Goal: Task Accomplishment & Management: Complete application form

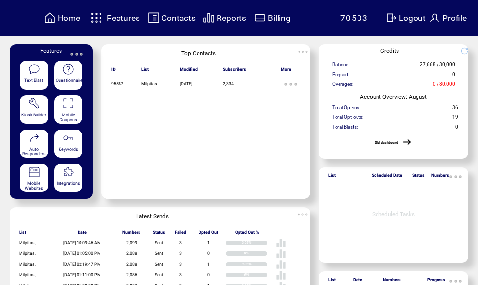
click at [122, 18] on span "Features" at bounding box center [123, 18] width 33 height 10
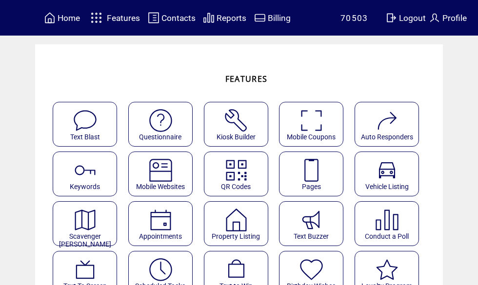
click at [322, 177] on img at bounding box center [311, 170] width 26 height 26
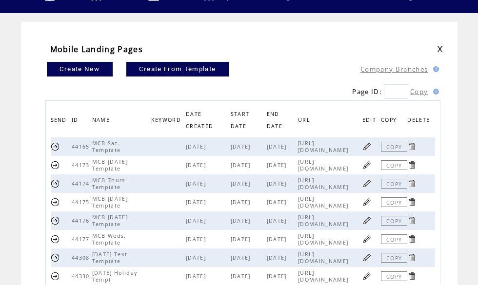
scroll to position [24, 0]
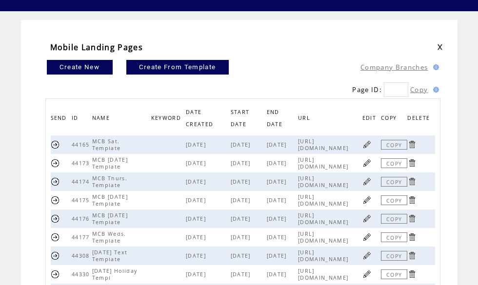
click at [369, 168] on link at bounding box center [366, 162] width 9 height 9
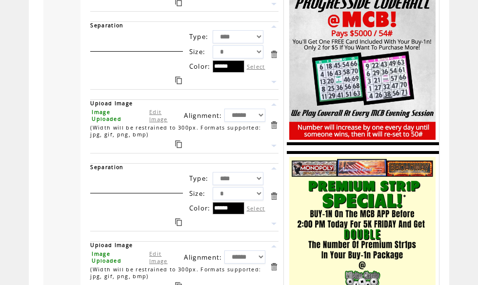
scroll to position [696, 0]
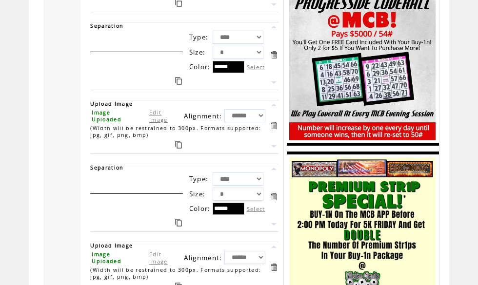
click at [161, 123] on link "Edit Image" at bounding box center [158, 116] width 19 height 15
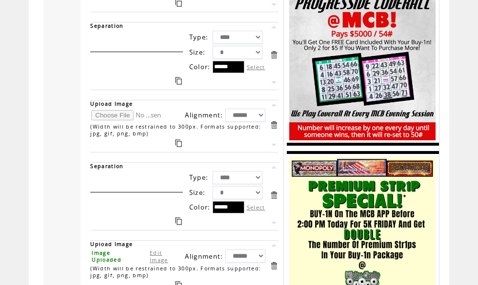
click at [107, 120] on input "file" at bounding box center [127, 115] width 73 height 10
type input "**********"
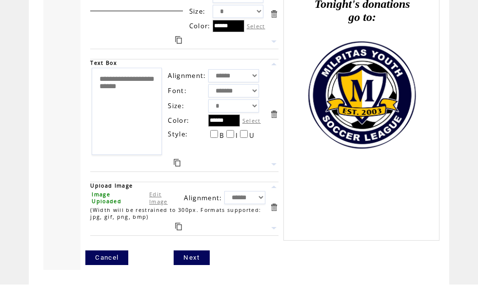
scroll to position [1308, 0]
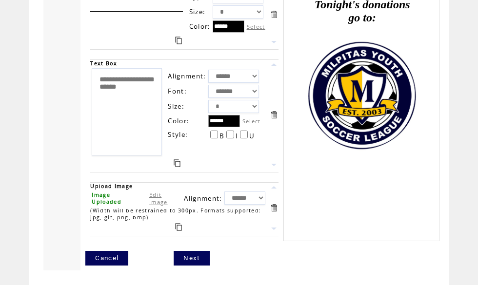
click at [198, 266] on link "Next" at bounding box center [192, 258] width 36 height 15
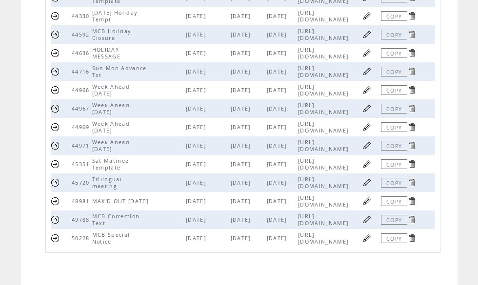
scroll to position [285, 0]
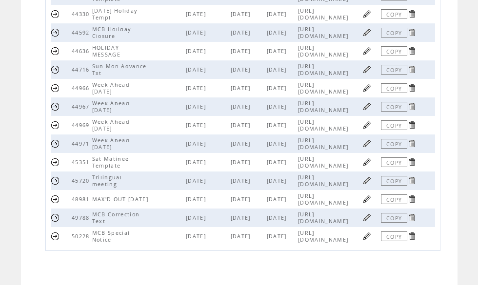
click at [369, 204] on link at bounding box center [366, 198] width 9 height 9
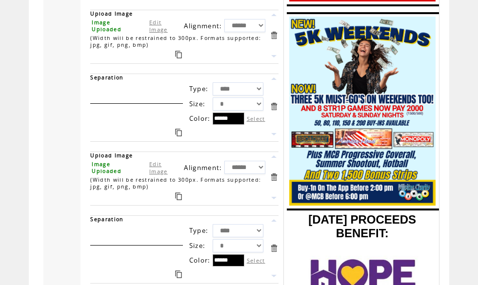
scroll to position [1759, 0]
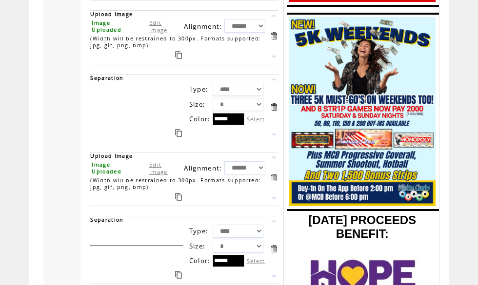
click at [158, 34] on link "Edit Image" at bounding box center [158, 26] width 19 height 15
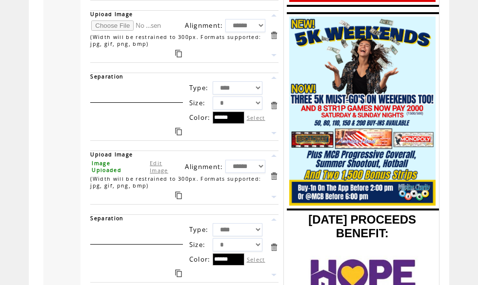
click at [107, 31] on input "file" at bounding box center [127, 25] width 73 height 10
type input "**********"
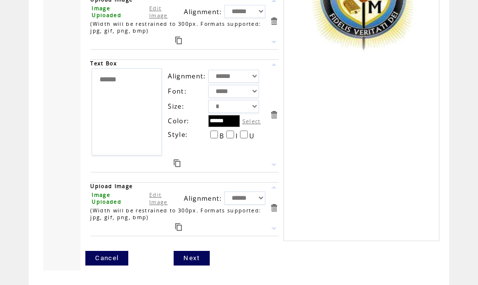
scroll to position [2210, 0]
click at [194, 266] on link "Next" at bounding box center [192, 258] width 36 height 15
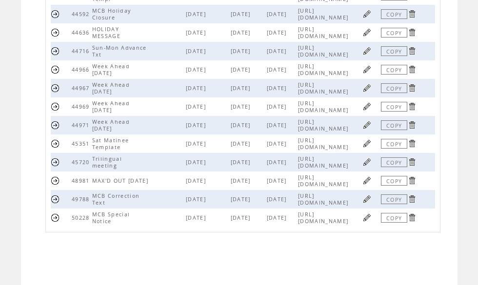
scroll to position [315, 0]
click at [370, 185] on link at bounding box center [366, 180] width 9 height 9
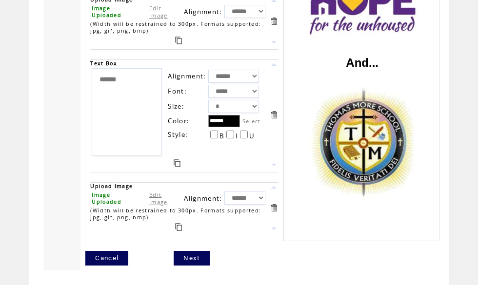
scroll to position [2210, 0]
click at [194, 266] on link "Next" at bounding box center [192, 258] width 36 height 15
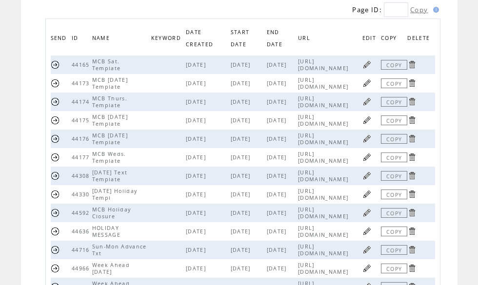
scroll to position [105, 0]
click at [370, 121] on link at bounding box center [366, 119] width 9 height 9
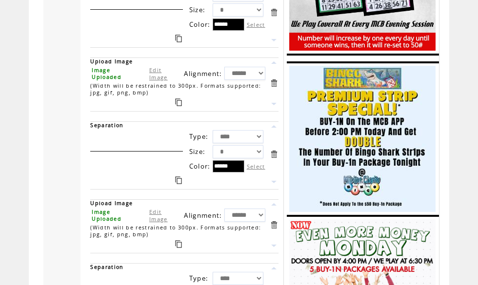
scroll to position [1426, 0]
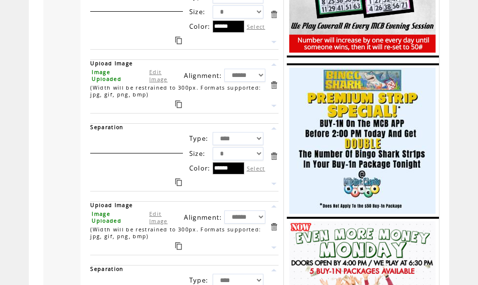
click at [160, 83] on link "Edit Image" at bounding box center [158, 75] width 19 height 15
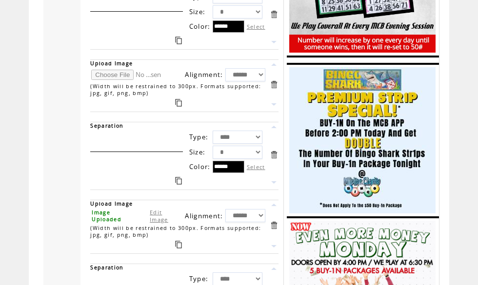
click at [106, 80] on input "file" at bounding box center [127, 75] width 73 height 10
type input "**********"
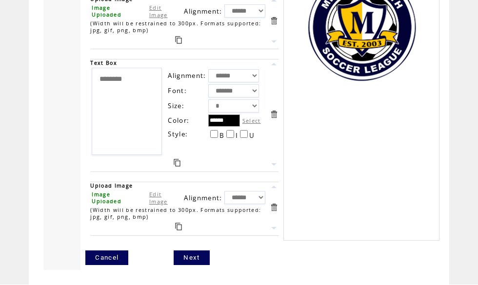
scroll to position [2063, 0]
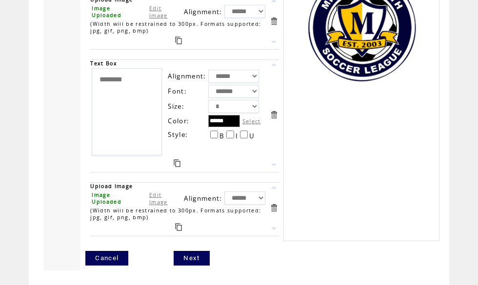
click at [193, 266] on link "Next" at bounding box center [192, 258] width 36 height 15
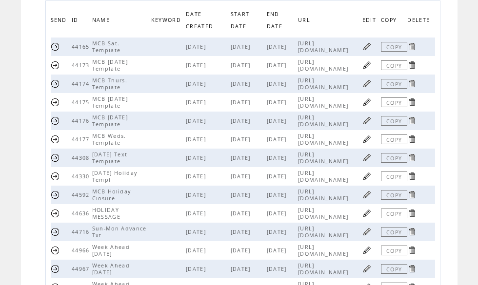
scroll to position [123, 0]
click at [370, 162] on link at bounding box center [366, 157] width 9 height 9
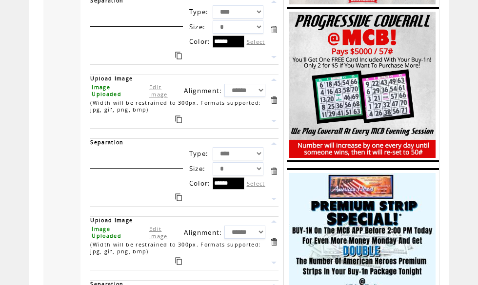
scroll to position [847, 0]
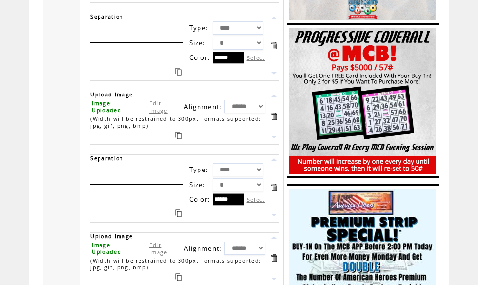
click at [155, 114] on link "Edit Image" at bounding box center [158, 106] width 19 height 15
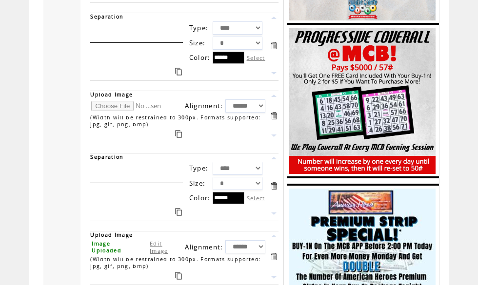
click at [114, 111] on input "file" at bounding box center [127, 106] width 73 height 10
type input "**********"
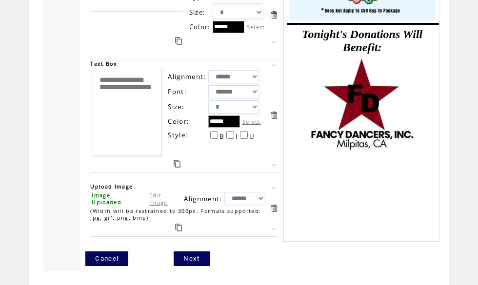
scroll to position [1161, 0]
click at [197, 266] on link "Next" at bounding box center [192, 259] width 36 height 15
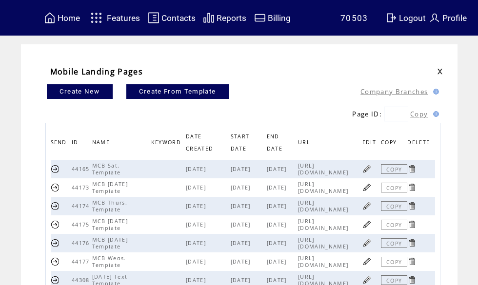
click at [118, 14] on span "Features" at bounding box center [123, 18] width 33 height 10
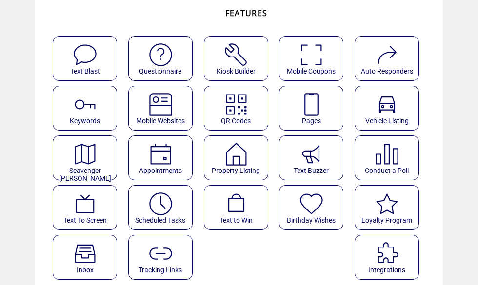
scroll to position [67, 0]
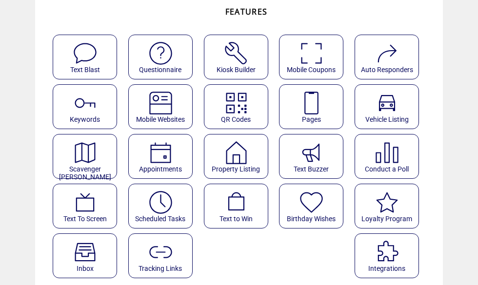
click at [168, 208] on img at bounding box center [161, 203] width 26 height 26
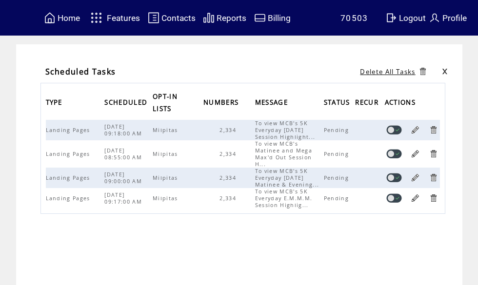
click at [70, 18] on span "Home" at bounding box center [69, 18] width 22 height 10
